Goal: Information Seeking & Learning: Check status

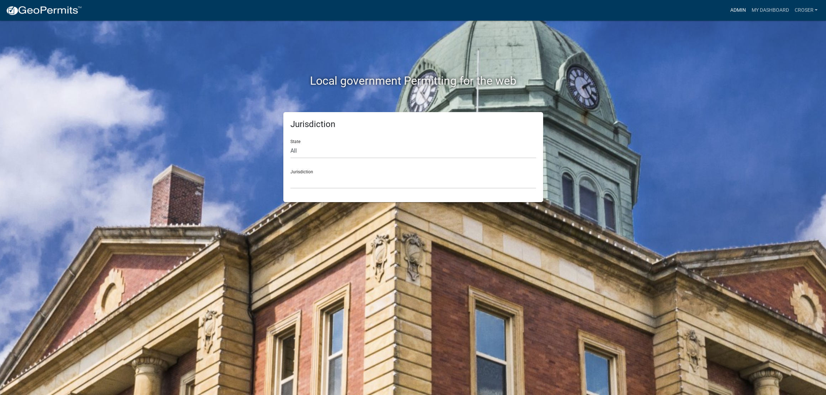
click at [727, 8] on link "Admin" at bounding box center [737, 11] width 21 height 14
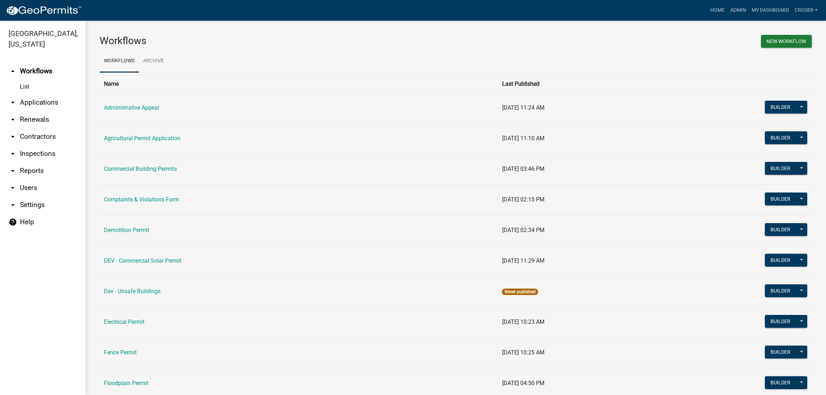
click at [27, 111] on link "arrow_drop_down Applications" at bounding box center [42, 102] width 85 height 17
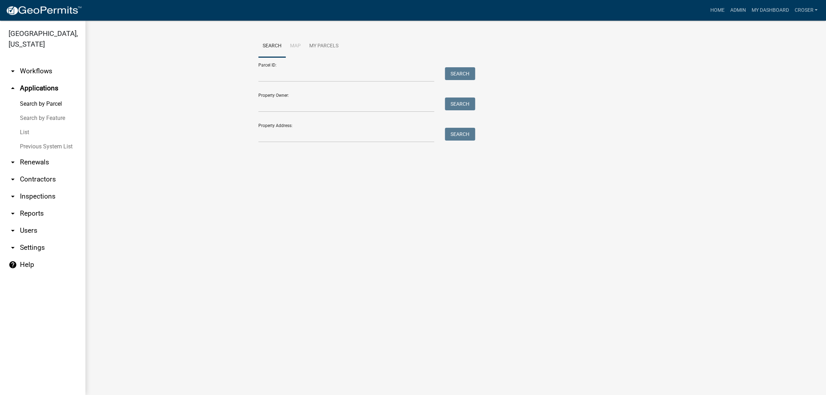
click at [24, 140] on link "List" at bounding box center [42, 132] width 85 height 14
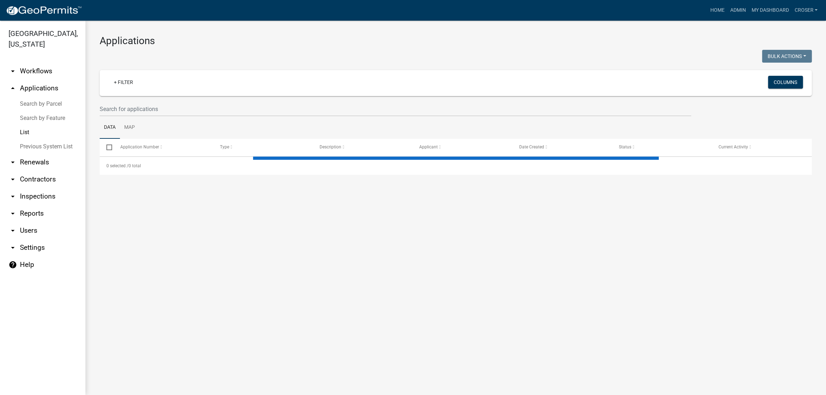
select select "3: 100"
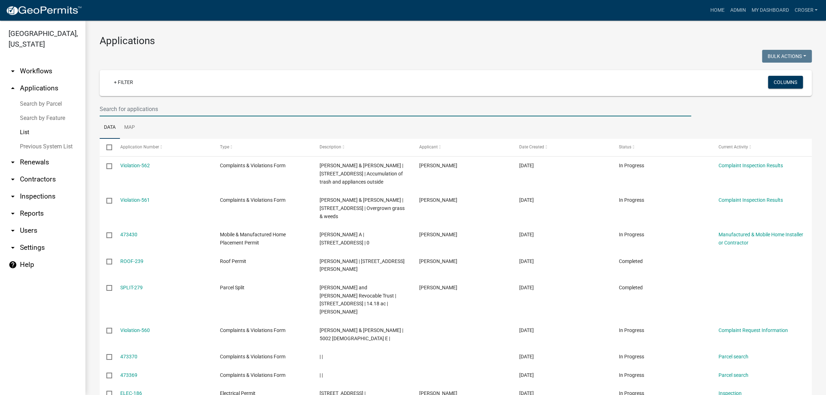
click at [174, 116] on input "text" at bounding box center [396, 109] width 592 height 15
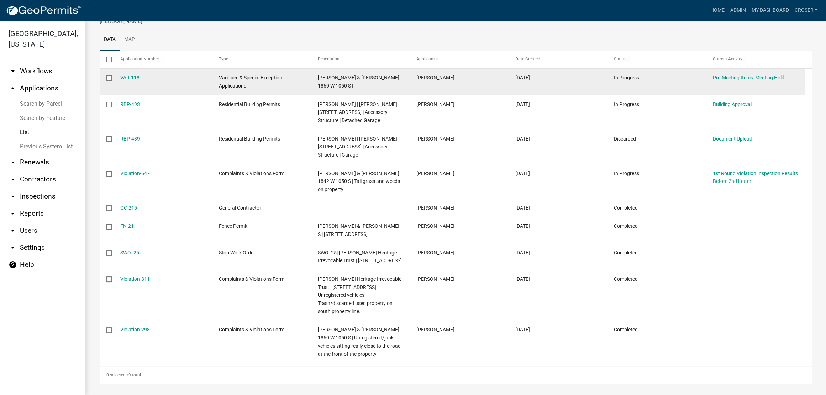
scroll to position [88, 0]
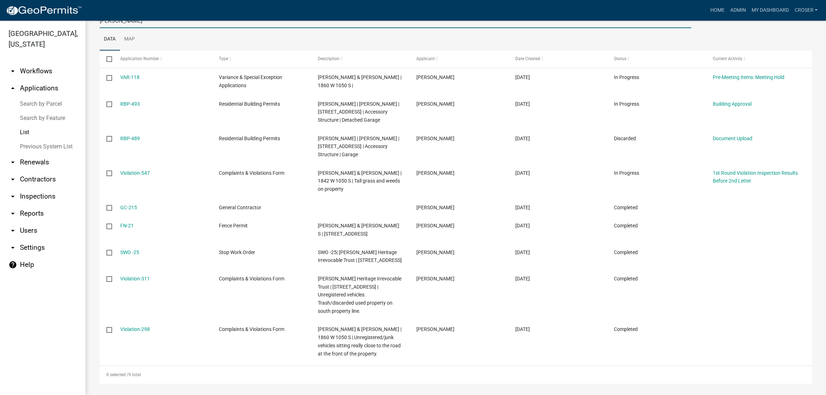
type input "[PERSON_NAME]"
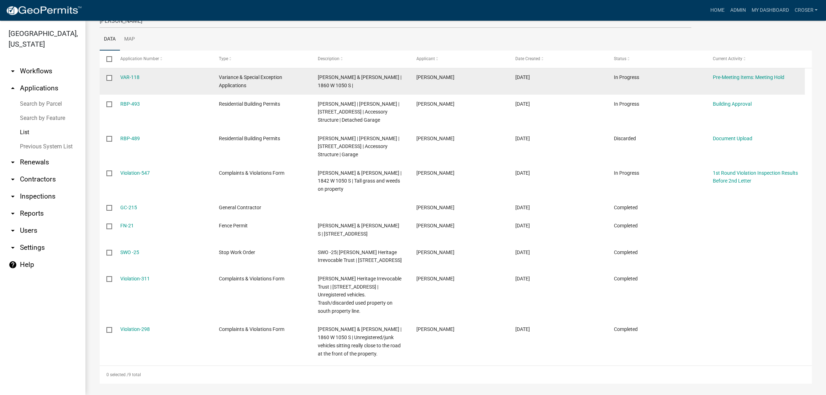
click at [130, 82] on div "VAR-118" at bounding box center [162, 77] width 85 height 8
click at [132, 80] on link "VAR-118" at bounding box center [129, 77] width 19 height 6
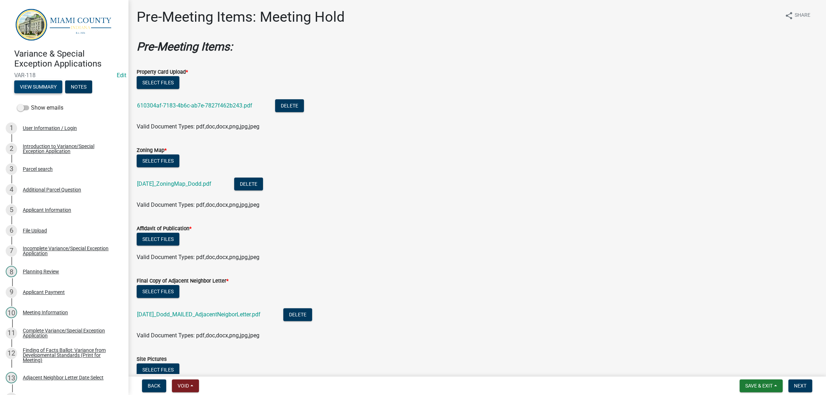
click at [41, 93] on button "View Summary" at bounding box center [38, 86] width 48 height 13
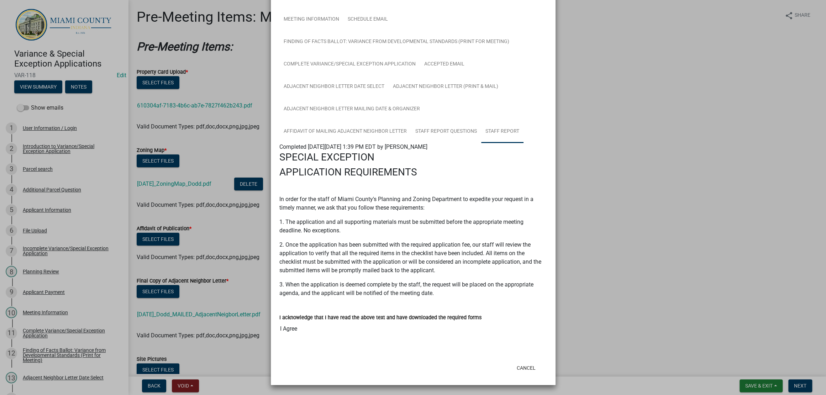
click at [481, 143] on link "Staff Report" at bounding box center [502, 131] width 42 height 23
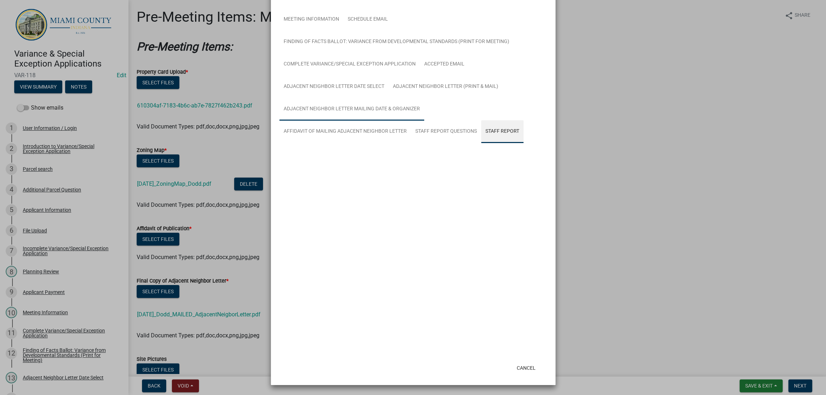
scroll to position [118, 0]
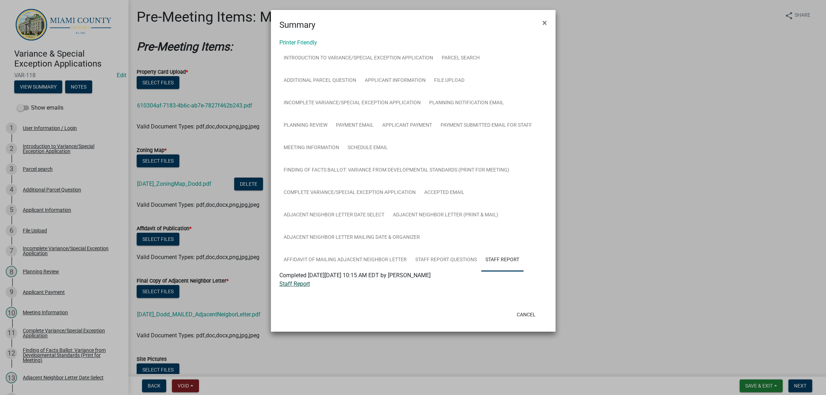
click at [298, 287] on link "Staff Report" at bounding box center [295, 284] width 31 height 7
click at [331, 160] on link "Meeting Information" at bounding box center [312, 148] width 64 height 23
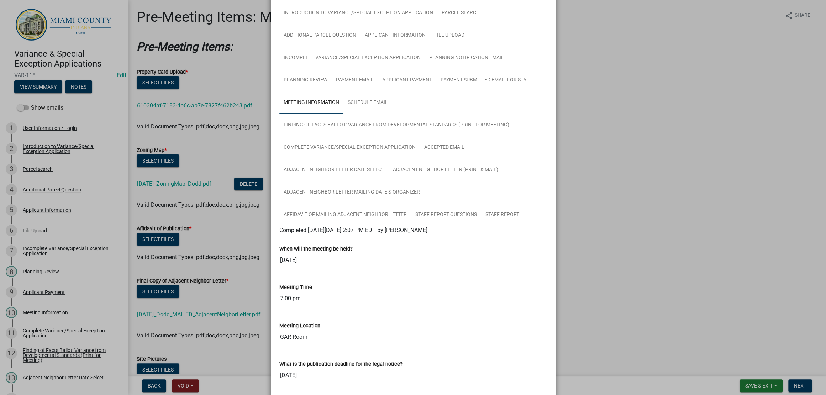
scroll to position [45, 0]
click at [332, 92] on link "Planning Review" at bounding box center [306, 80] width 52 height 23
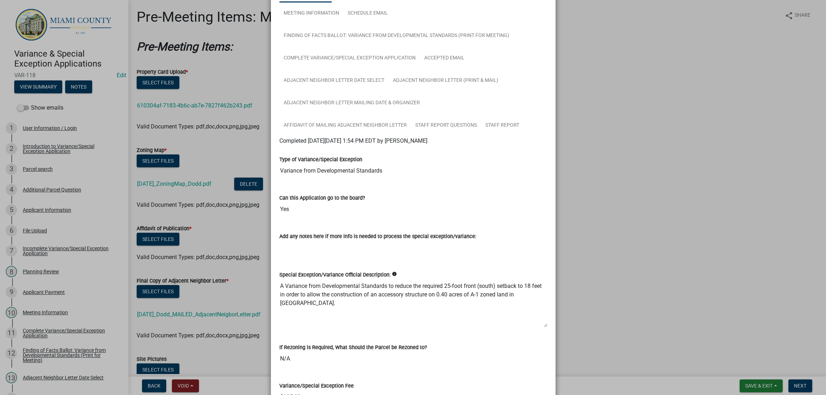
scroll to position [134, 0]
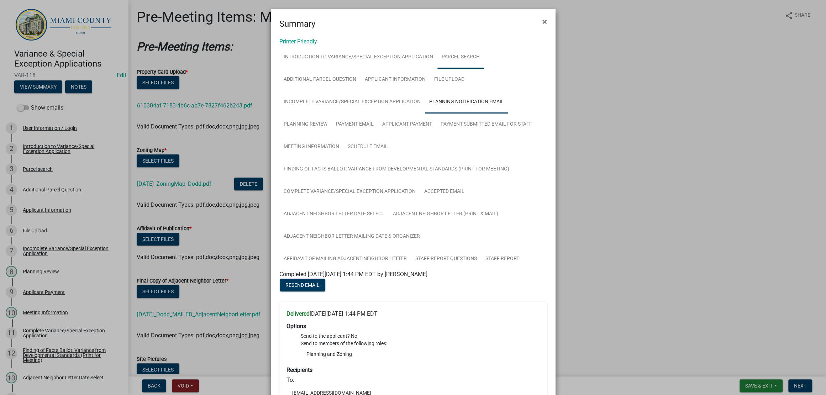
scroll to position [0, 0]
click at [408, 92] on link "Applicant Information" at bounding box center [395, 80] width 69 height 23
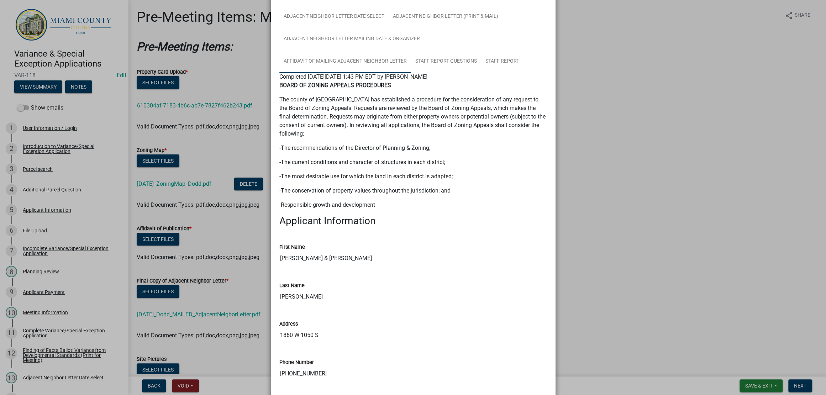
scroll to position [0, 0]
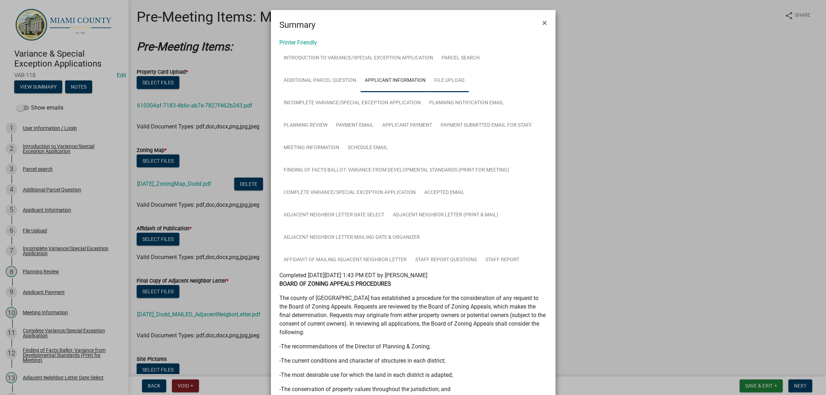
click at [469, 92] on link "File Upload" at bounding box center [449, 80] width 39 height 23
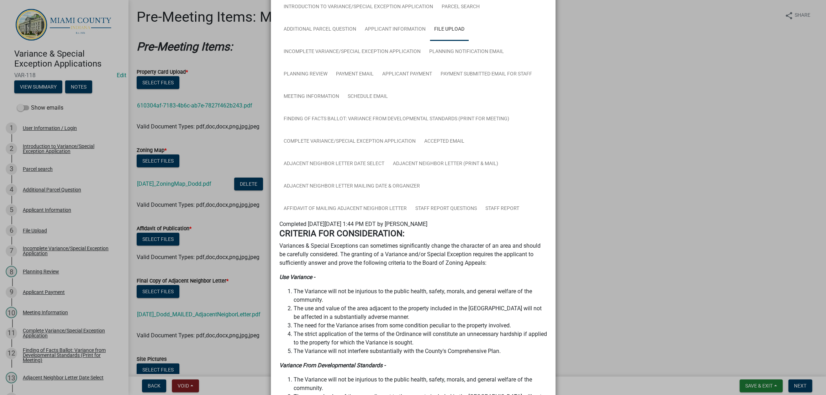
scroll to position [51, 0]
click at [391, 41] on link "Applicant Information" at bounding box center [395, 30] width 69 height 23
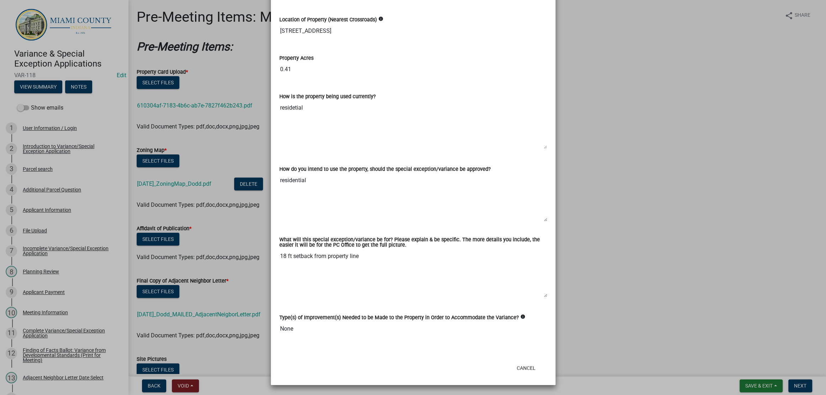
scroll to position [1339, 0]
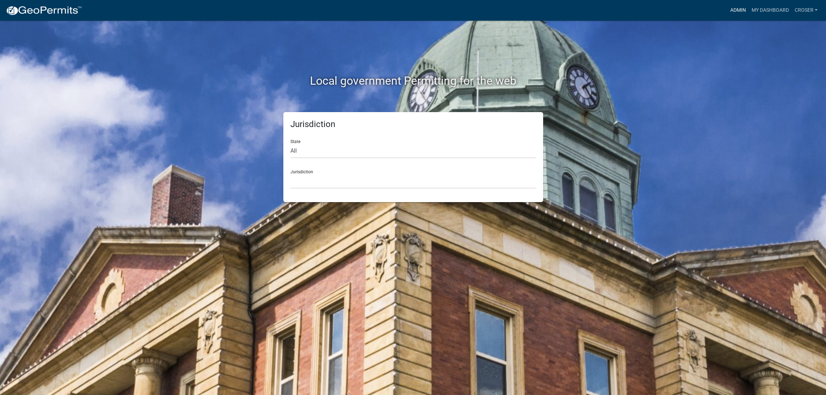
click at [727, 5] on link "Admin" at bounding box center [737, 11] width 21 height 14
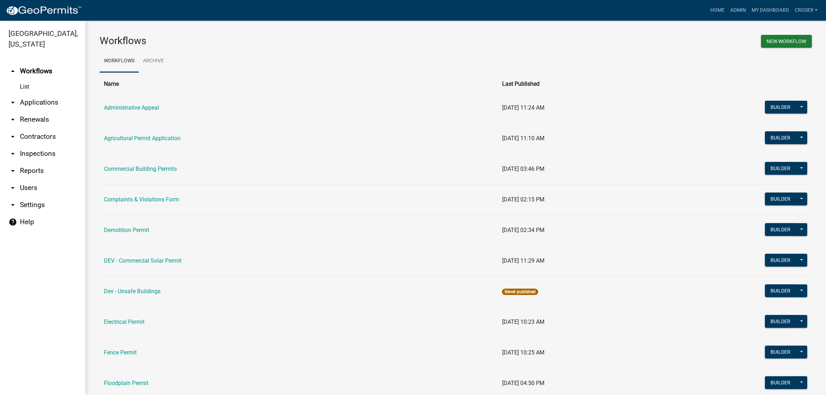
click at [47, 111] on link "arrow_drop_down Applications" at bounding box center [42, 102] width 85 height 17
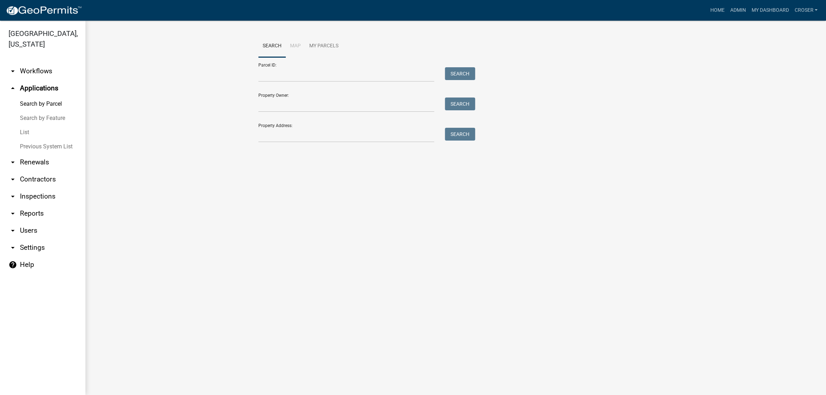
click at [27, 140] on link "List" at bounding box center [42, 132] width 85 height 14
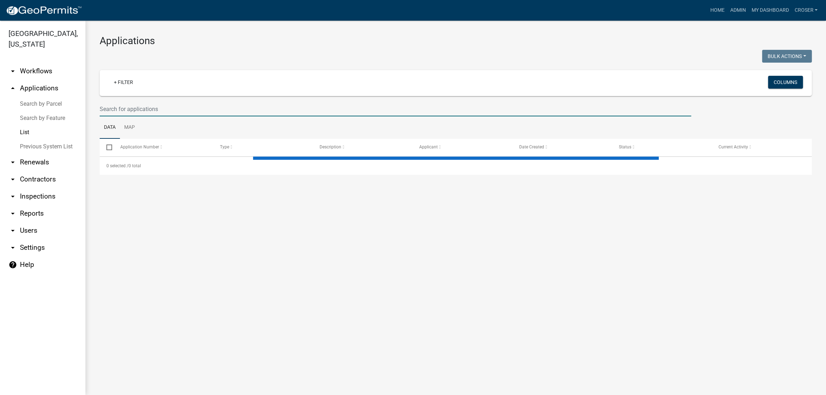
click at [184, 116] on input "text" at bounding box center [396, 109] width 592 height 15
select select "3: 100"
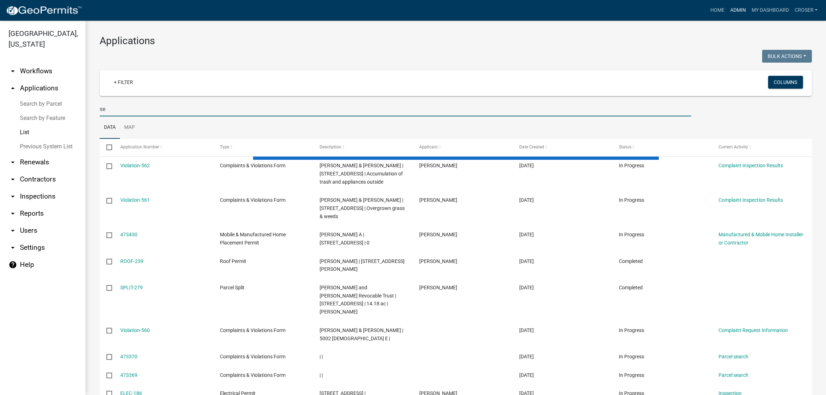
type input "s"
click at [727, 10] on link "Admin" at bounding box center [737, 11] width 21 height 14
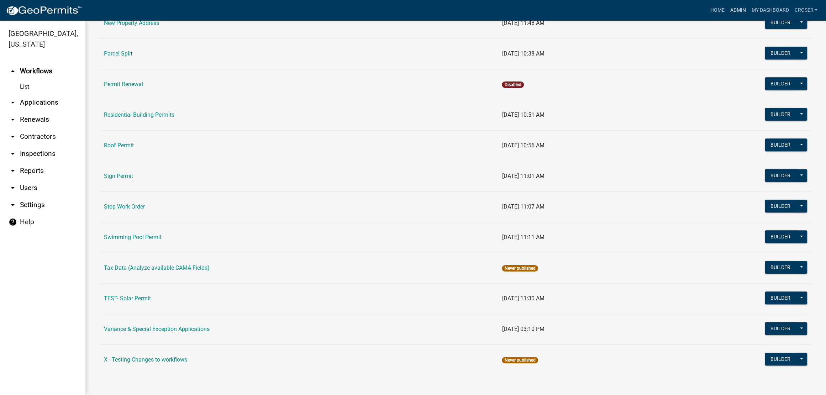
scroll to position [605, 0]
click at [170, 326] on link "Variance & Special Exception Applications" at bounding box center [157, 329] width 106 height 7
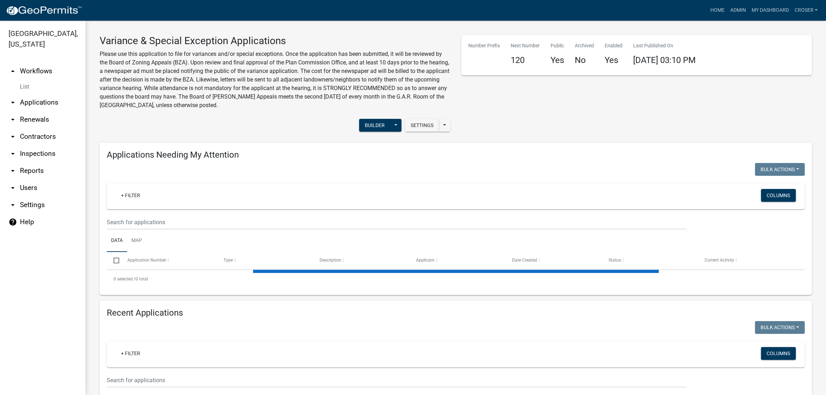
select select "3: 100"
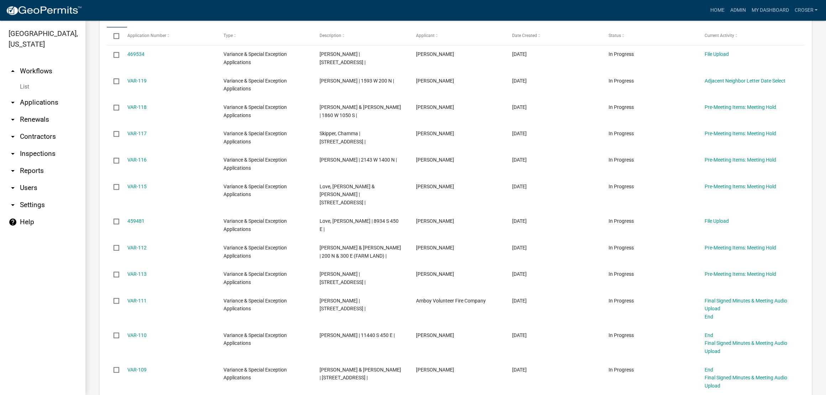
scroll to position [979, 0]
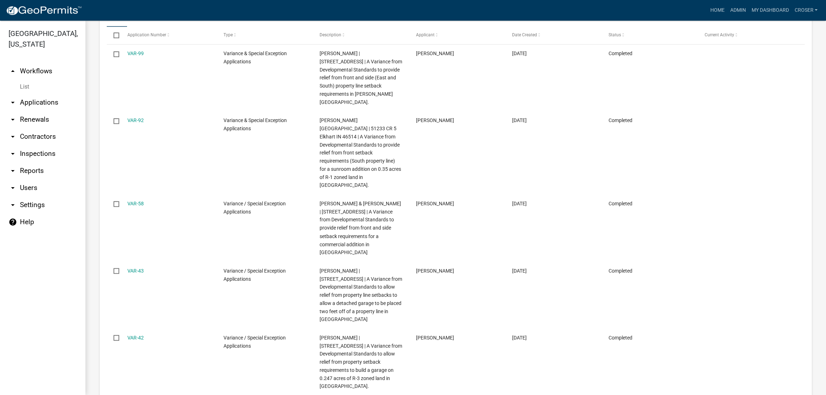
type input "setback"
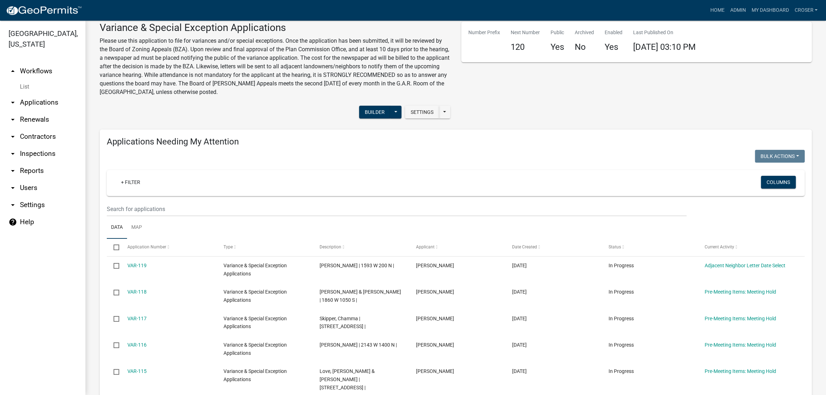
scroll to position [13, 0]
click at [54, 111] on link "arrow_drop_down Applications" at bounding box center [42, 102] width 85 height 17
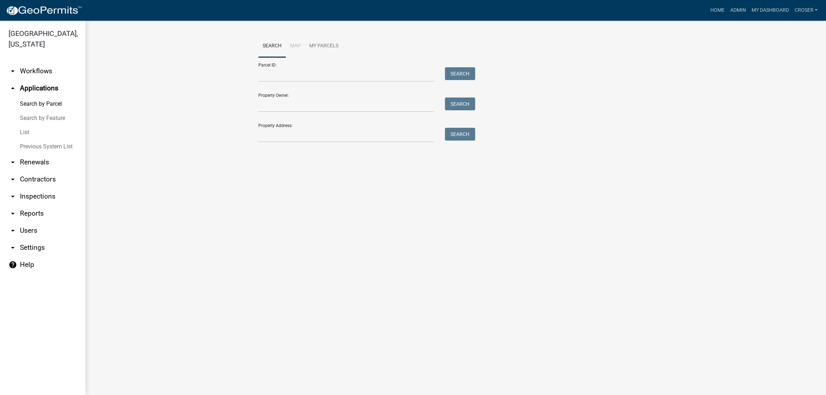
click at [31, 140] on link "List" at bounding box center [42, 132] width 85 height 14
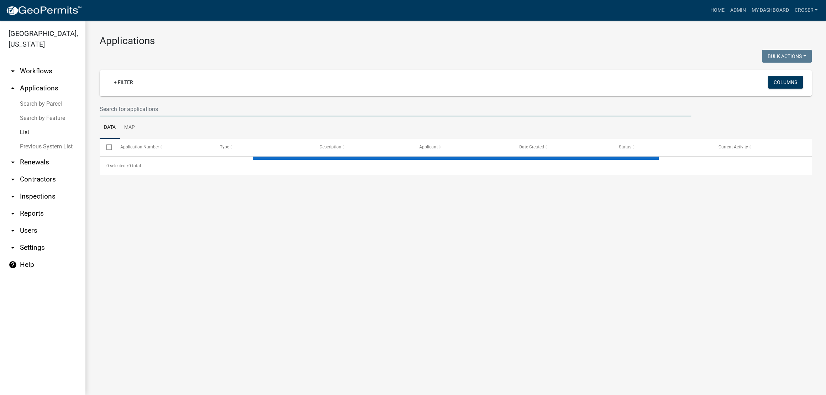
click at [182, 116] on input "text" at bounding box center [396, 109] width 592 height 15
type input "dod"
select select "3: 100"
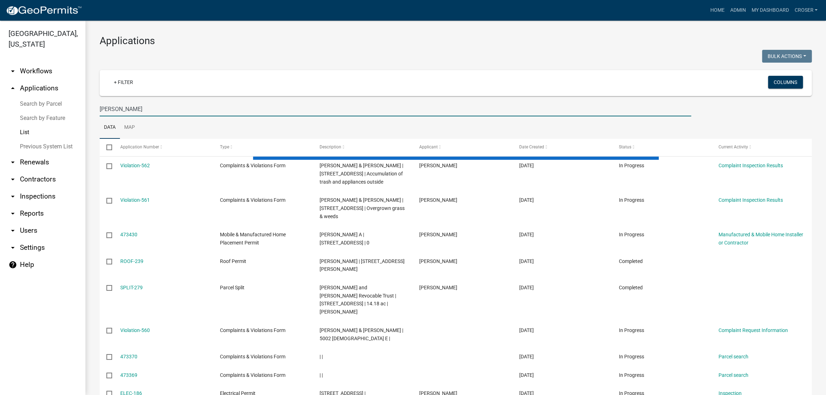
type input "[PERSON_NAME]"
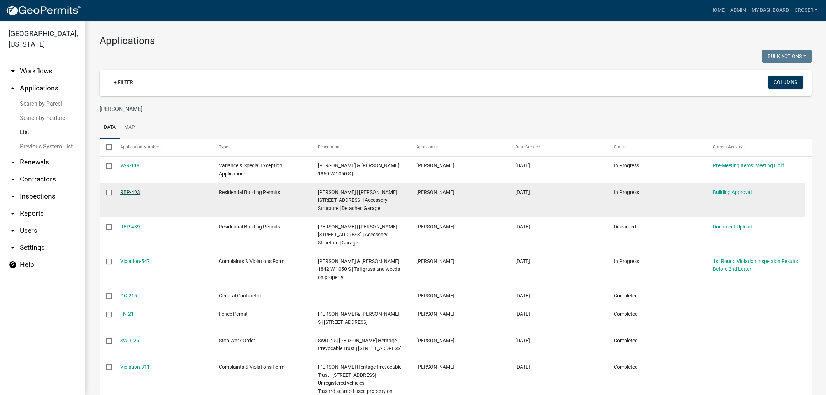
click at [138, 195] on link "RBP-493" at bounding box center [130, 192] width 20 height 6
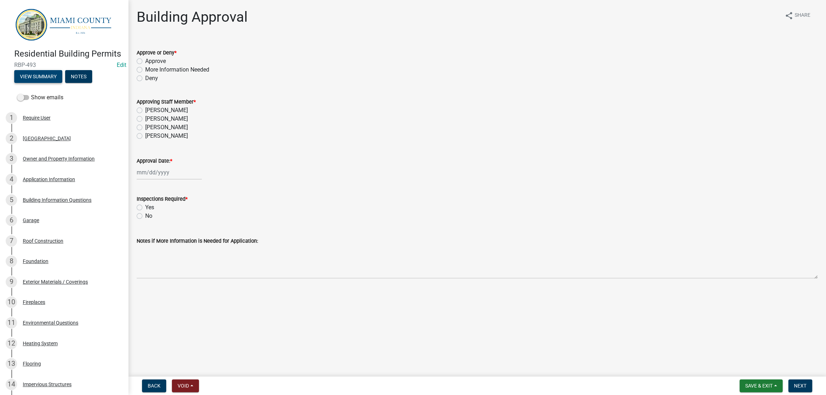
click at [62, 83] on button "View Summary" at bounding box center [38, 76] width 48 height 13
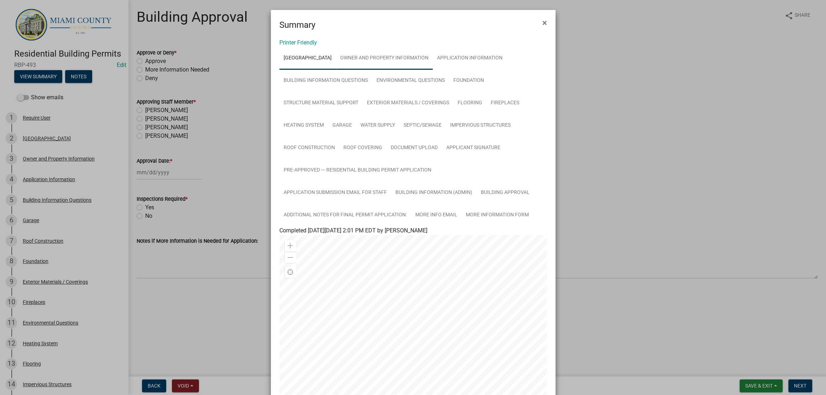
click at [424, 69] on link "Owner and Property Information" at bounding box center [384, 58] width 97 height 23
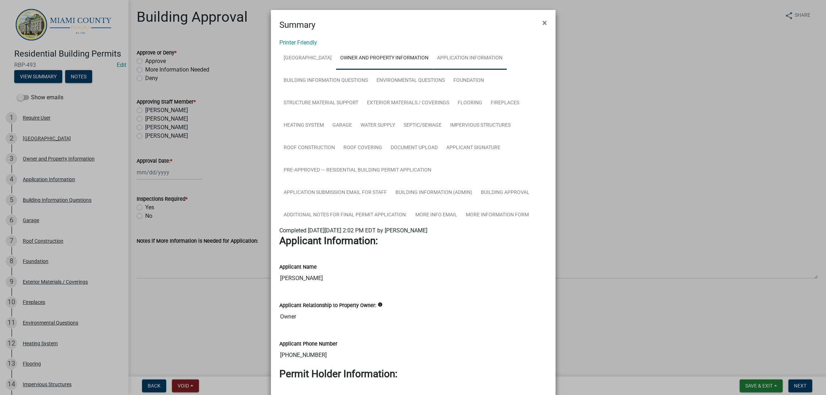
click at [433, 70] on link "Application Information" at bounding box center [470, 58] width 74 height 23
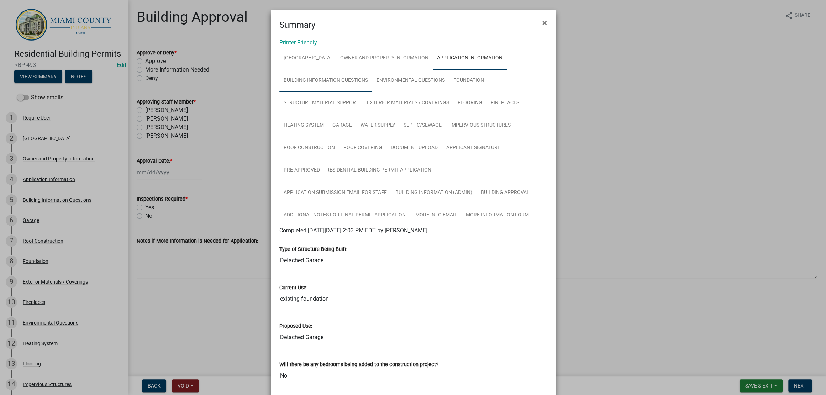
click at [372, 92] on link "Building Information Questions" at bounding box center [326, 80] width 93 height 23
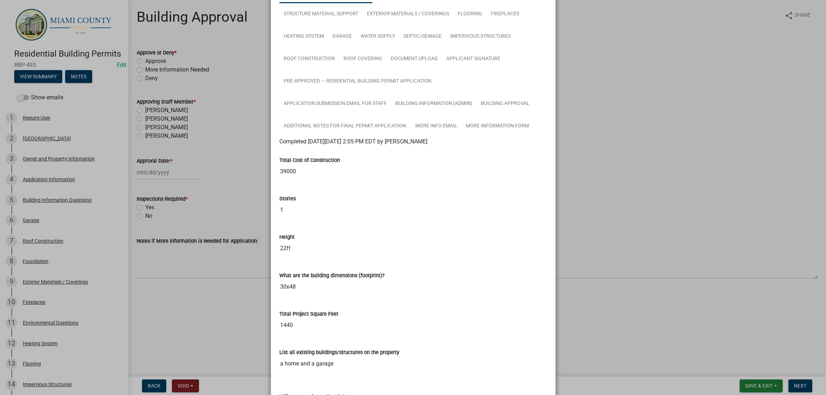
scroll to position [89, 0]
